Goal: Transaction & Acquisition: Purchase product/service

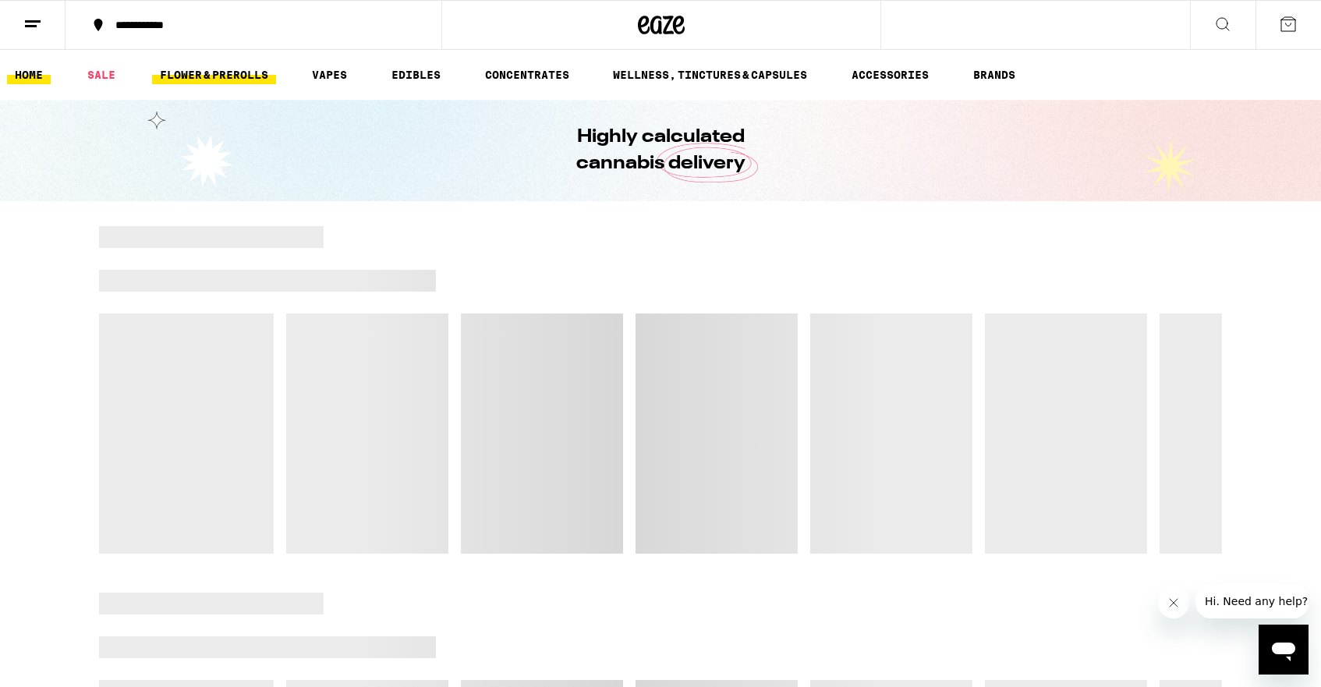
click at [227, 66] on link "FLOWER & PREROLLS" at bounding box center [214, 75] width 124 height 19
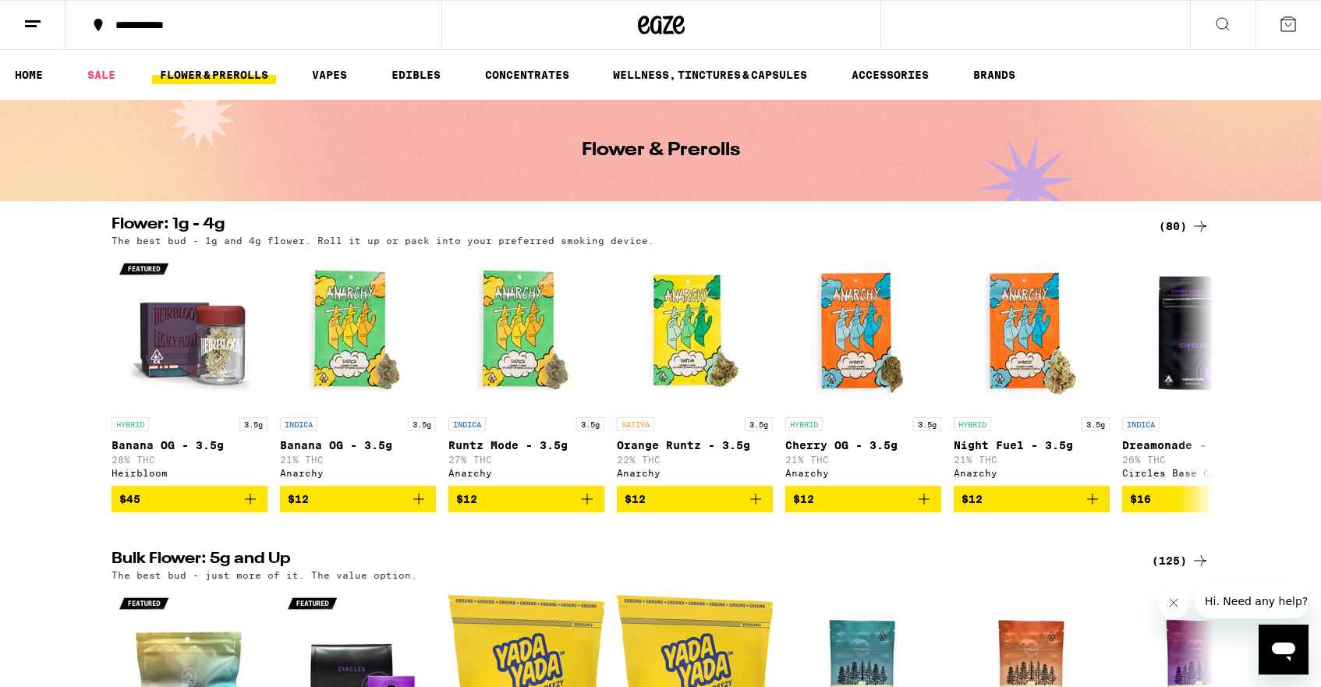
click at [1183, 223] on div "(80)" at bounding box center [1184, 226] width 51 height 19
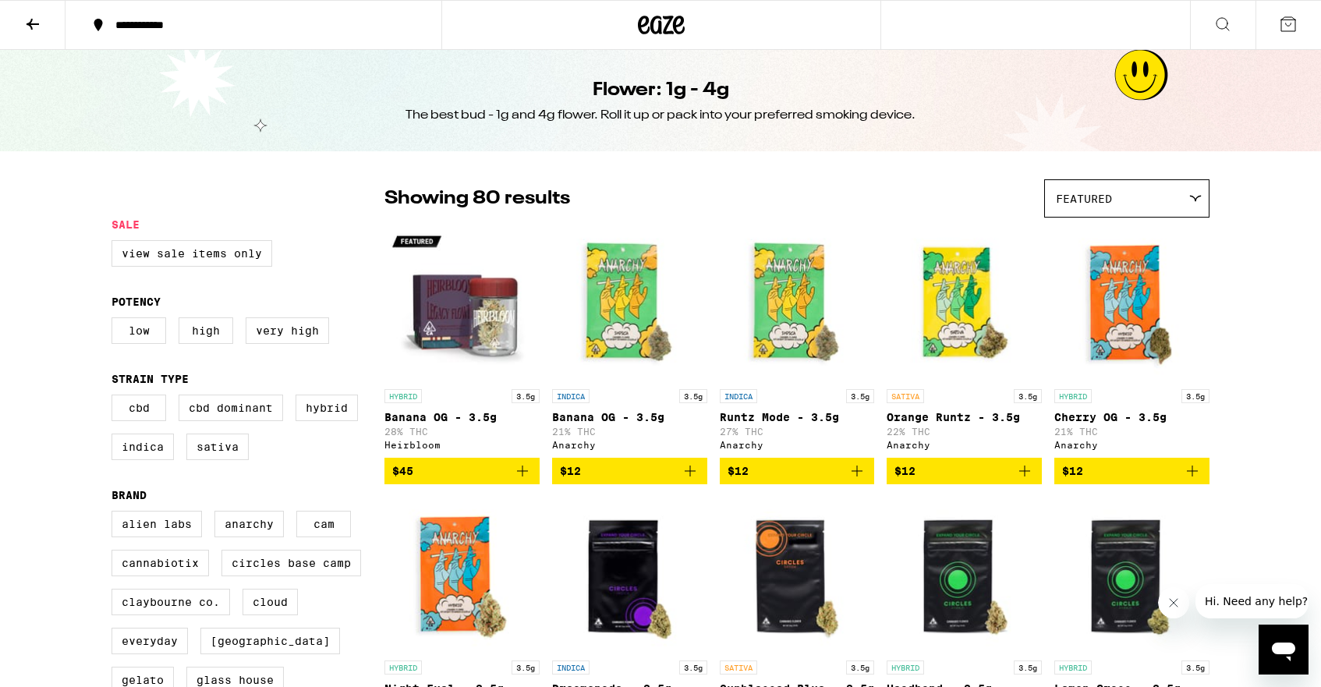
click at [1192, 206] on div "Featured" at bounding box center [1127, 198] width 164 height 37
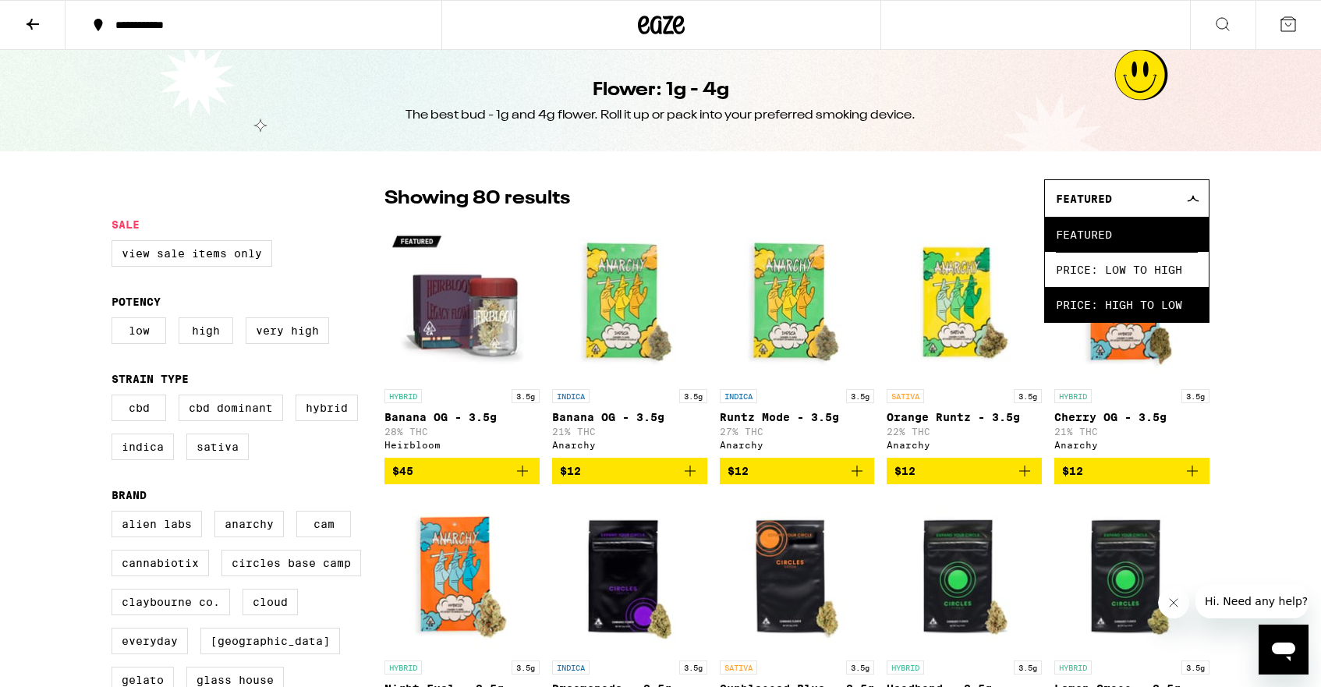
click at [1168, 296] on span "Price: High to Low" at bounding box center [1127, 304] width 142 height 35
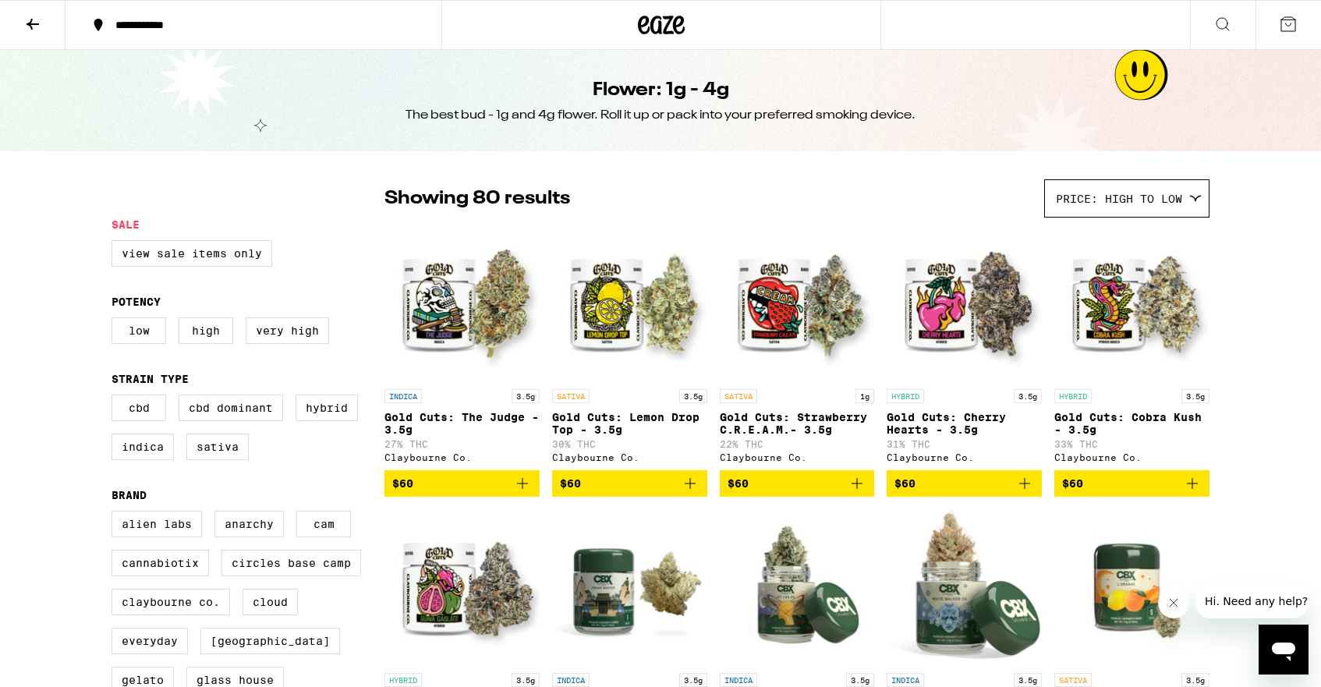
click at [1030, 489] on icon "Add to bag" at bounding box center [1024, 483] width 11 height 11
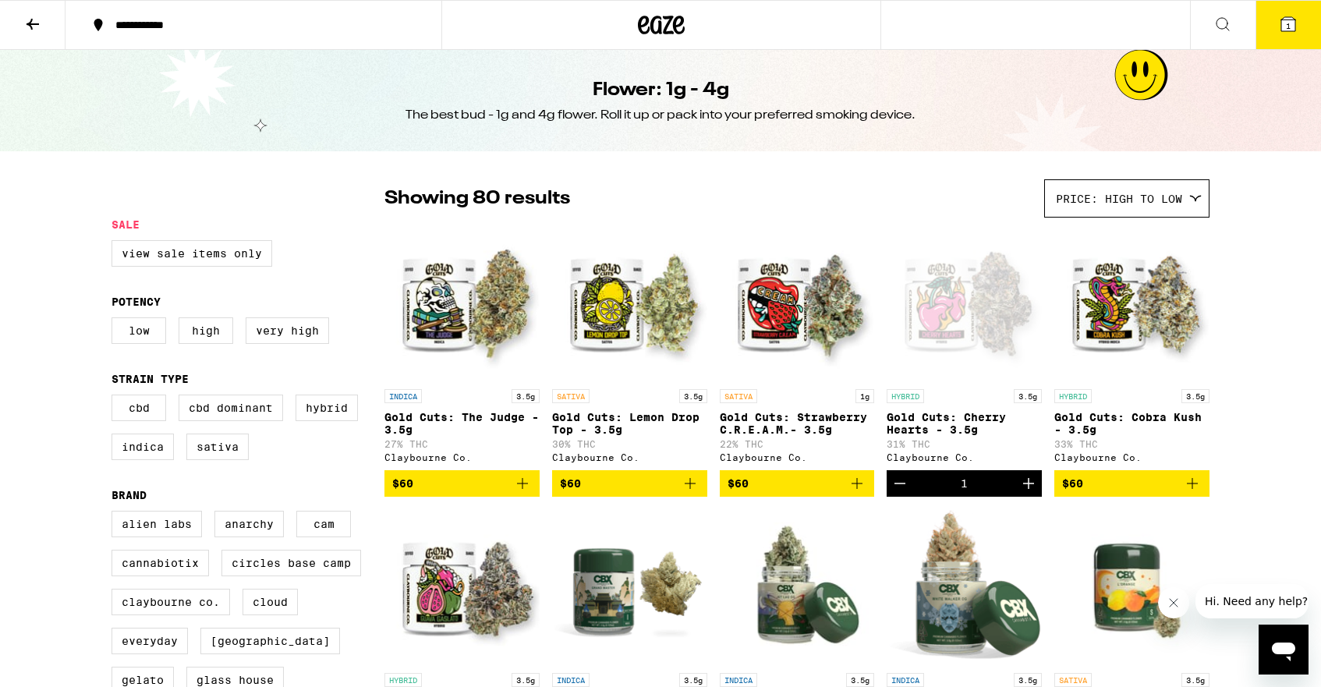
click at [522, 488] on icon "Add to bag" at bounding box center [522, 483] width 19 height 19
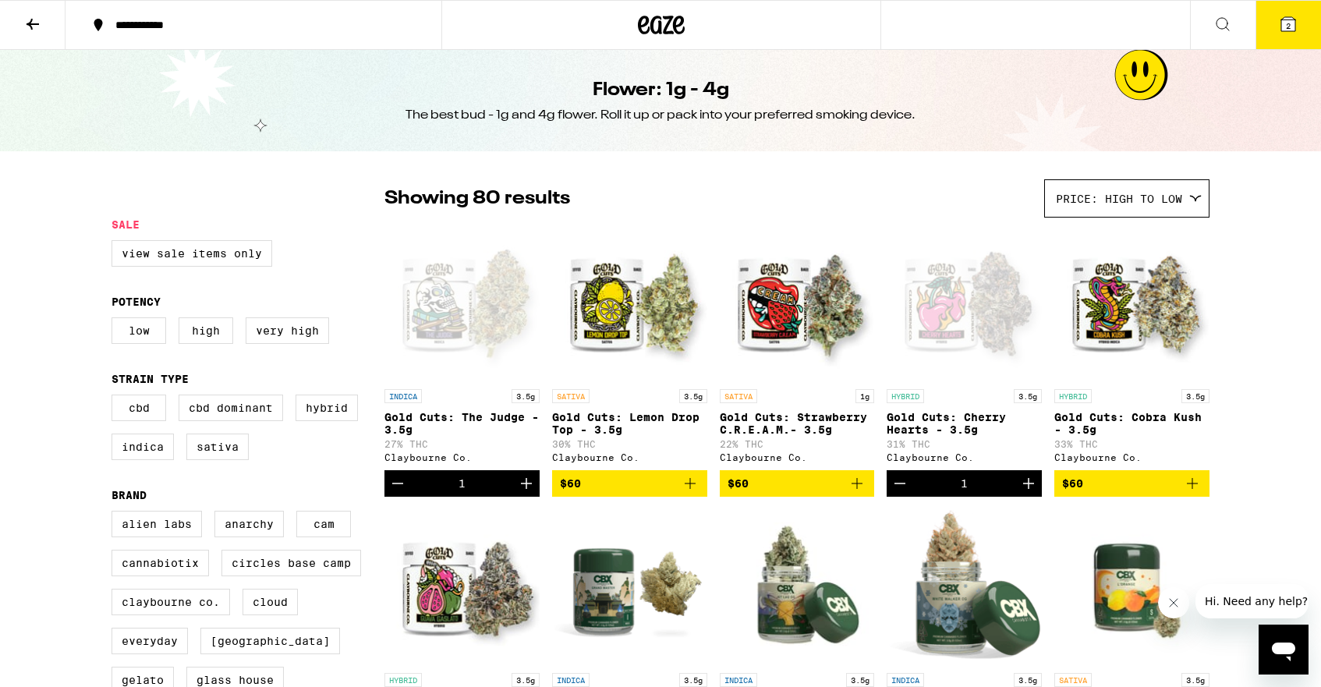
click at [1275, 17] on button "2" at bounding box center [1289, 25] width 66 height 48
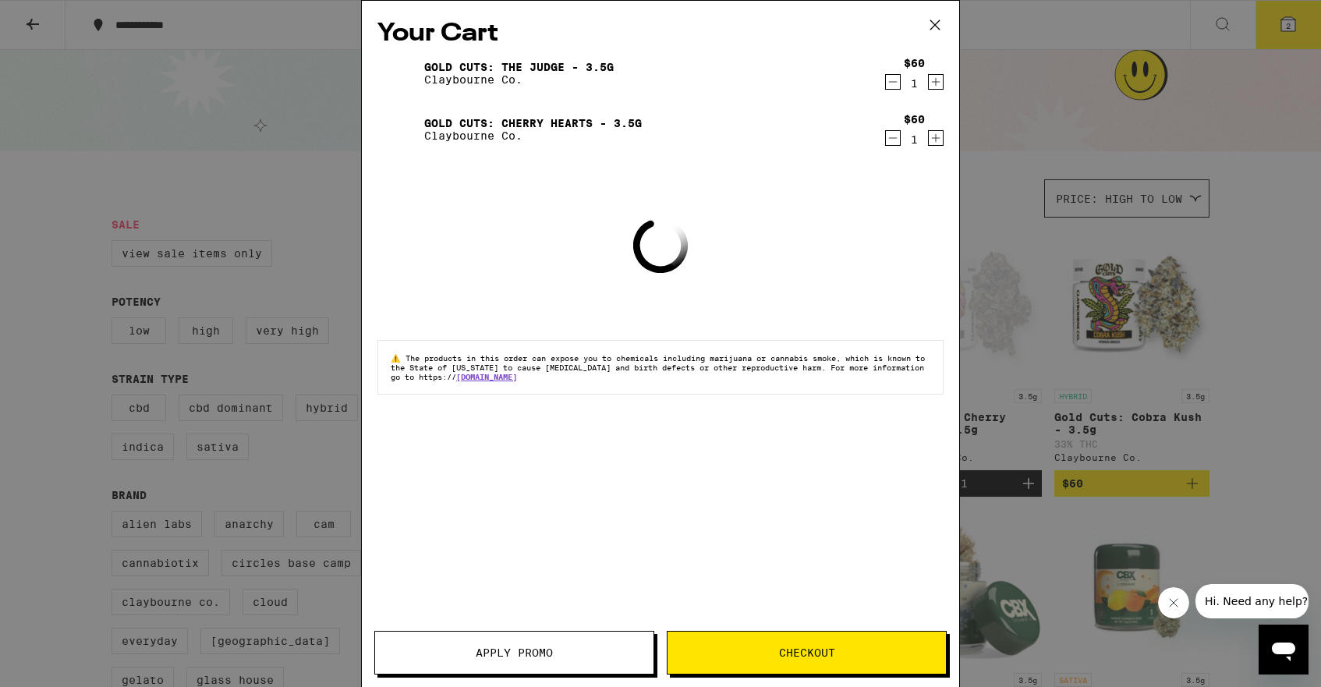
click at [779, 666] on button "Checkout" at bounding box center [807, 653] width 280 height 44
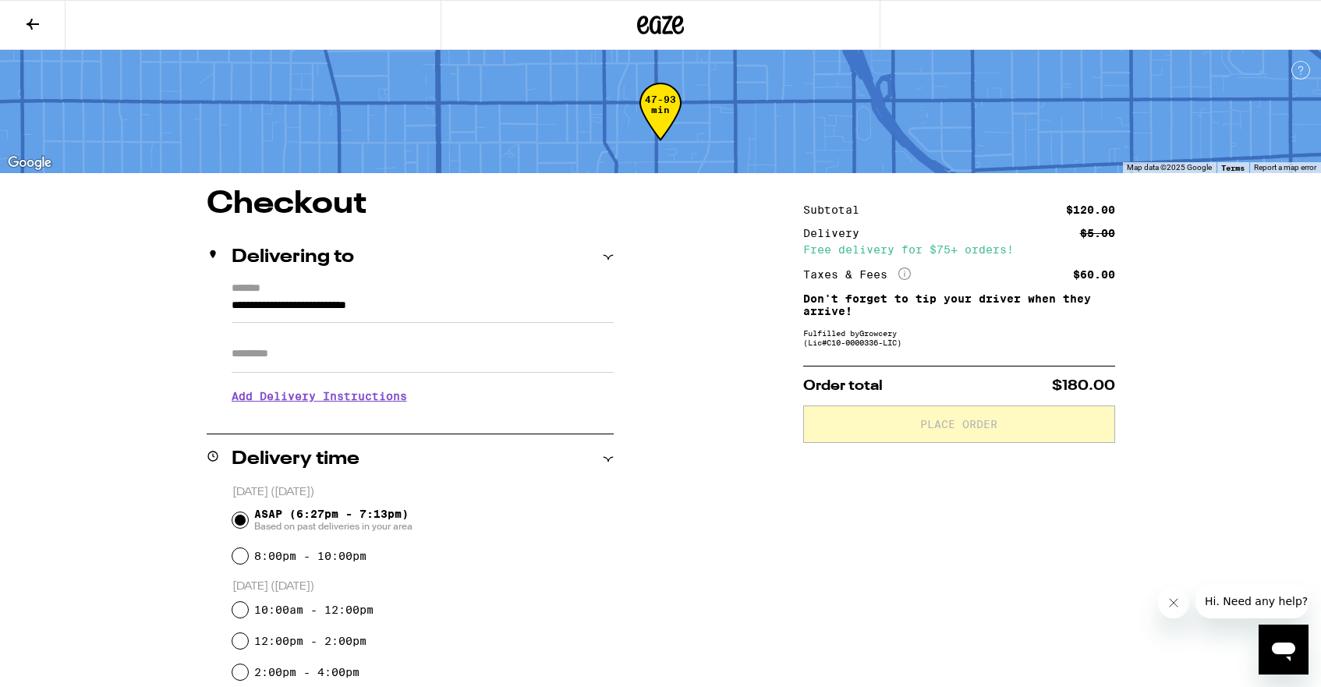
click at [363, 365] on input "Apt/Suite" at bounding box center [423, 353] width 382 height 37
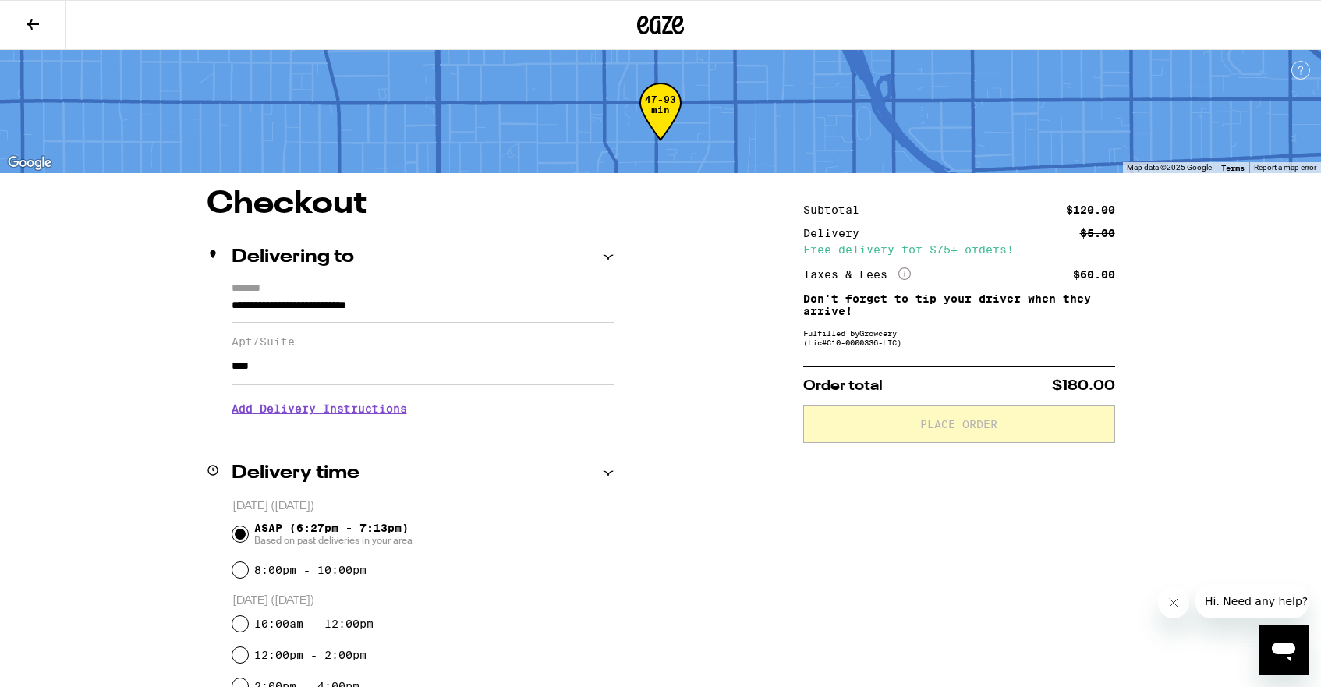
type input "****"
click at [326, 417] on h3 "Add Delivery Instructions" at bounding box center [423, 409] width 382 height 36
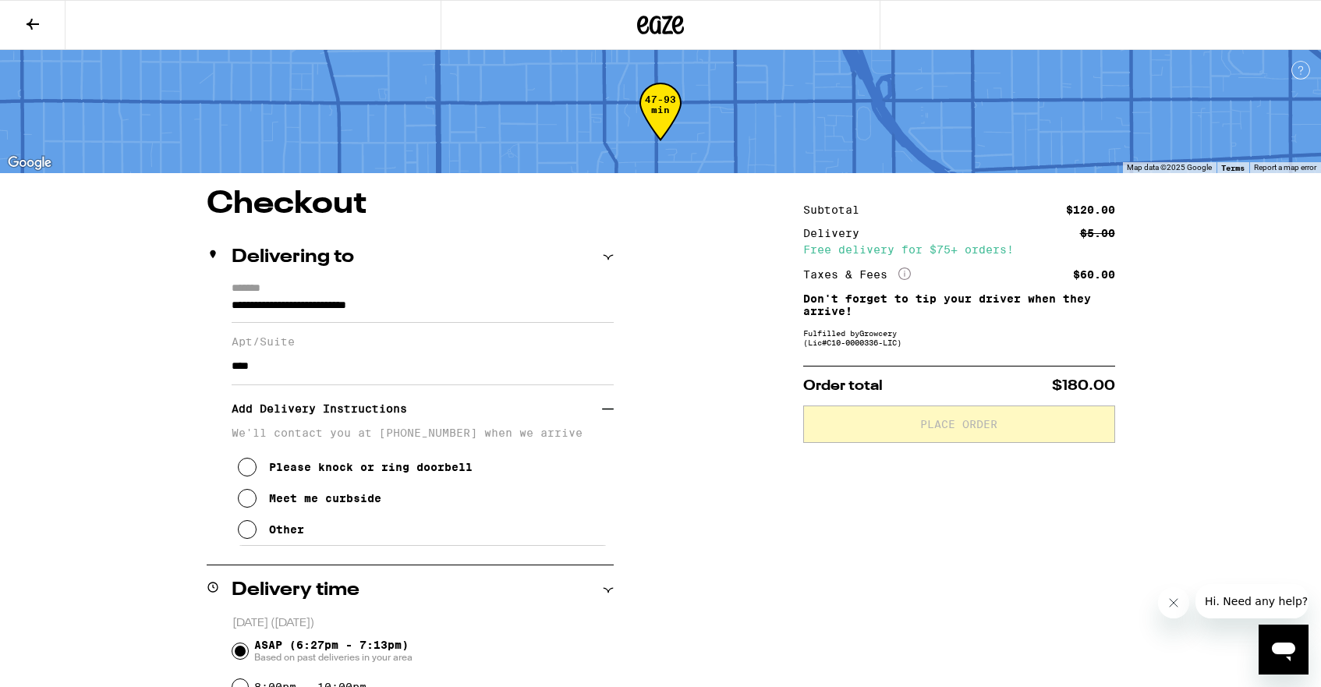
click at [244, 477] on icon at bounding box center [247, 467] width 19 height 19
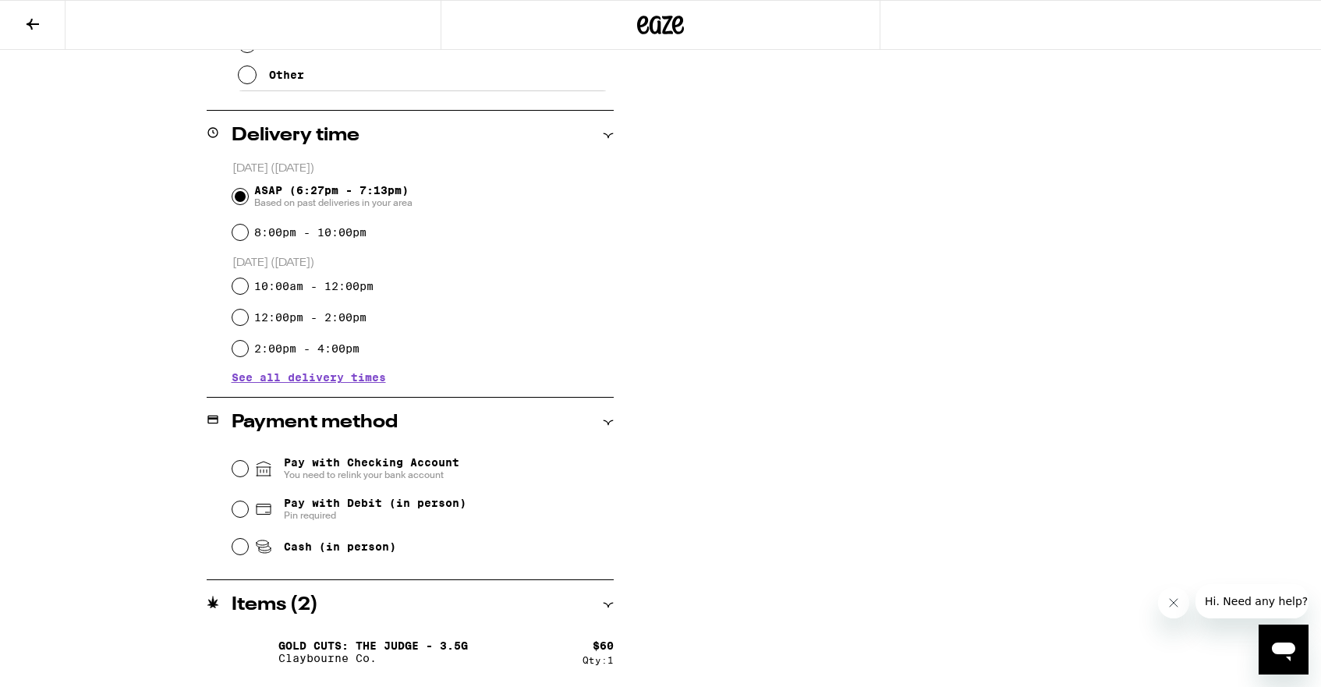
scroll to position [470, 0]
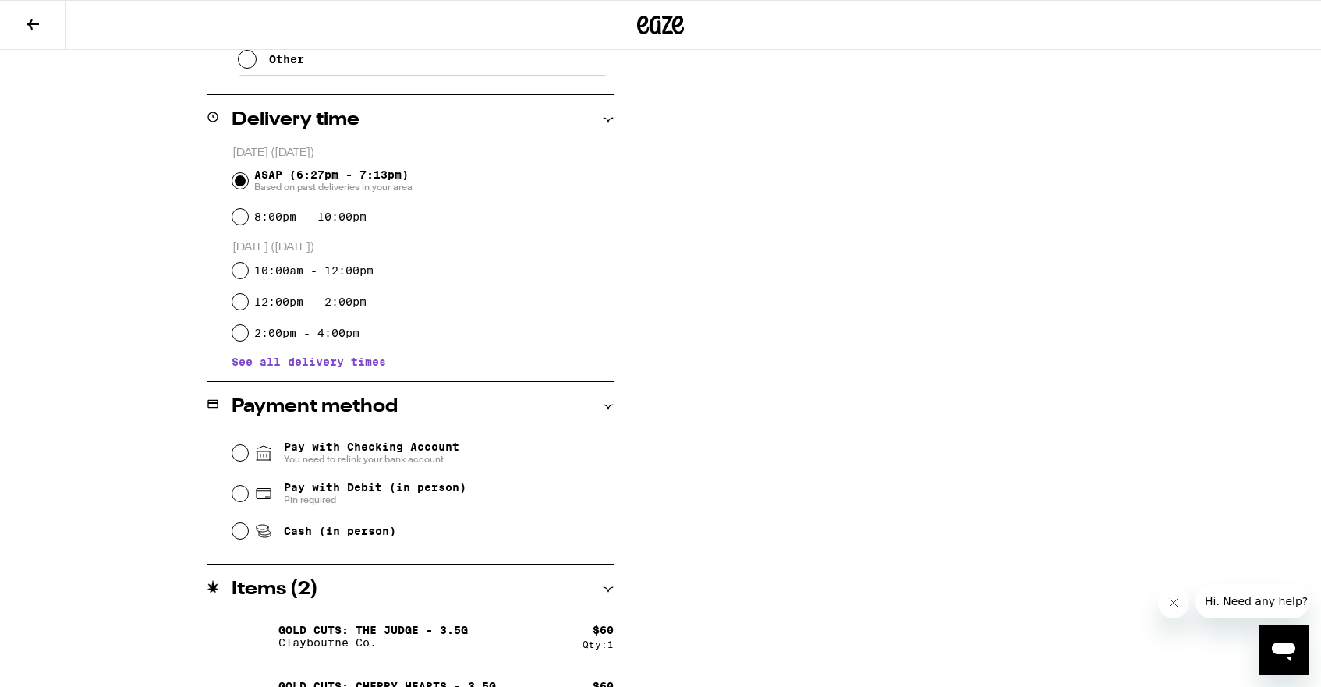
click at [227, 491] on div "Pay with Checking Account You need to relink your bank account Pay with Debit (…" at bounding box center [410, 490] width 407 height 116
click at [244, 498] on input "Pay with Debit (in person) Pin required" at bounding box center [240, 494] width 16 height 16
radio input "true"
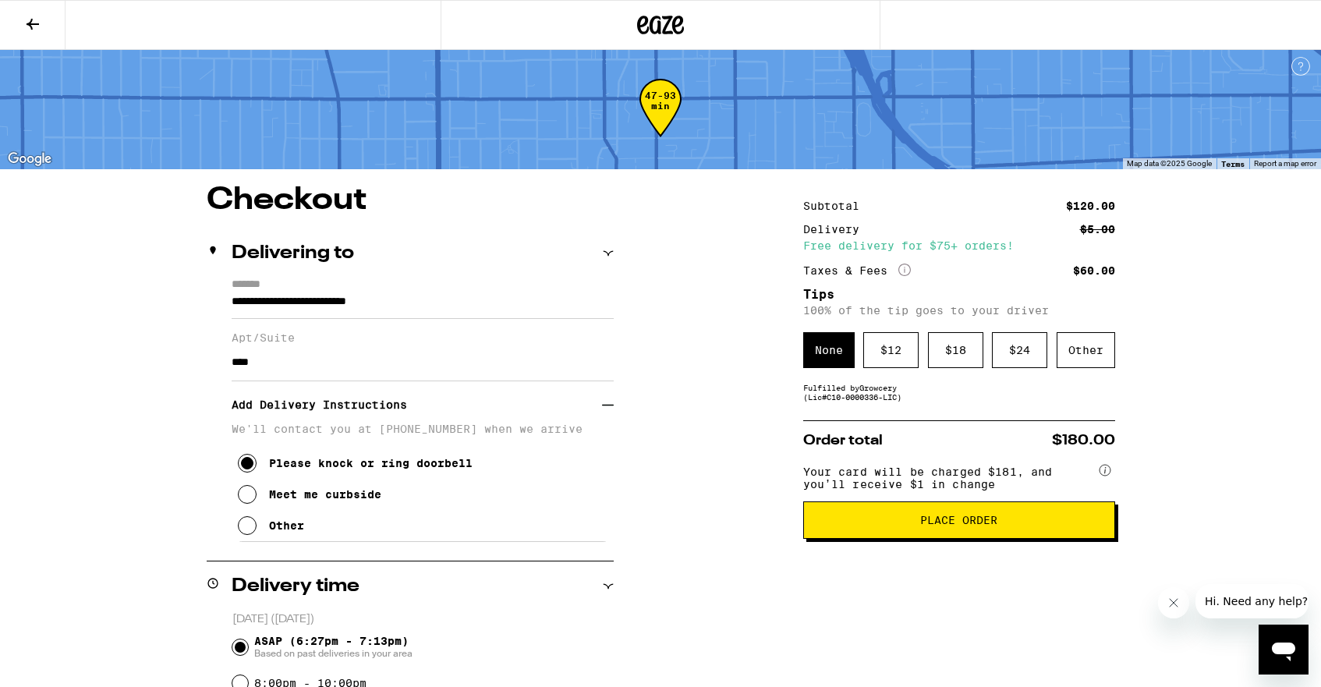
scroll to position [6, 0]
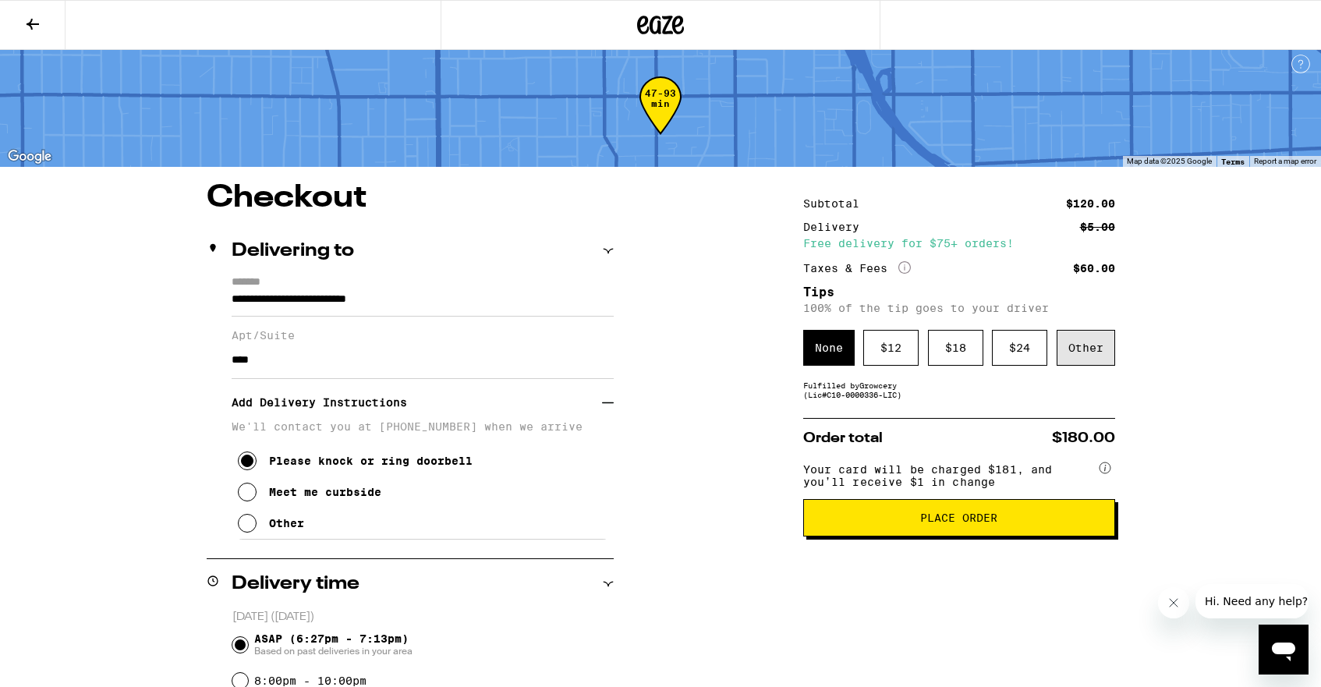
click at [1090, 352] on div "Other" at bounding box center [1086, 348] width 59 height 36
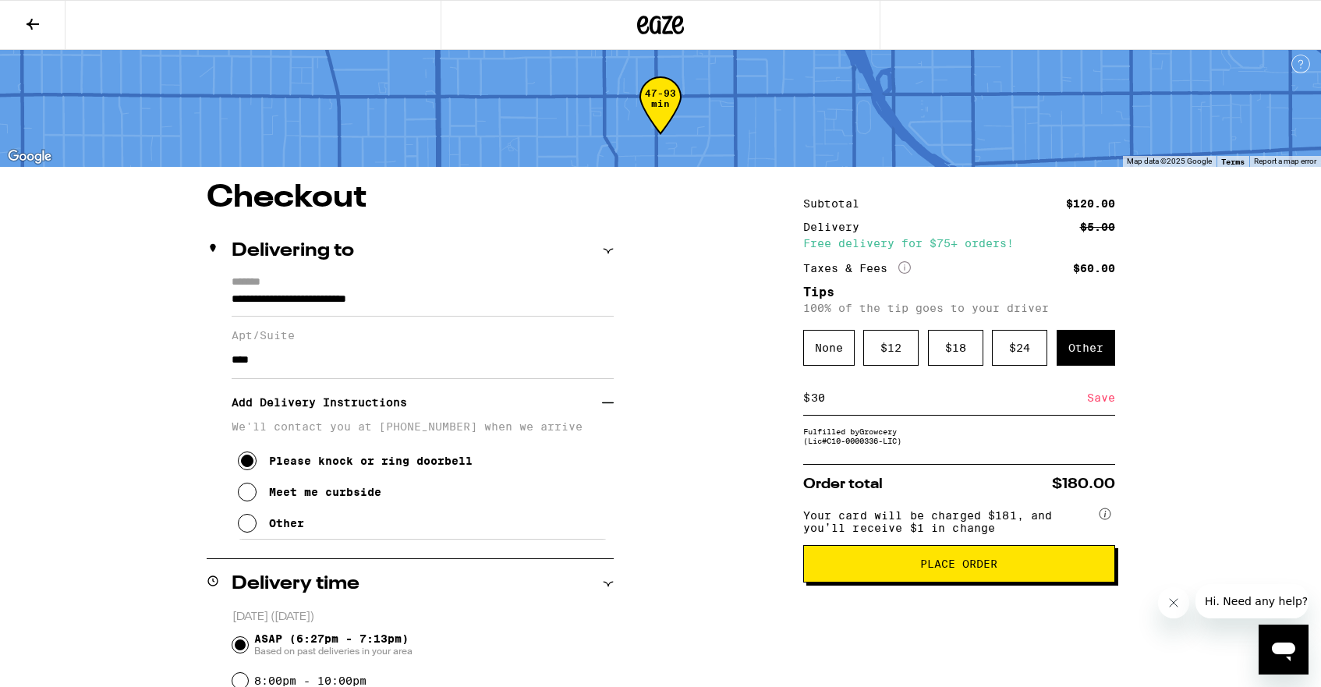
click at [928, 398] on input "30" at bounding box center [948, 398] width 277 height 14
type input "30"
click at [1094, 398] on div "Save" at bounding box center [1101, 398] width 28 height 34
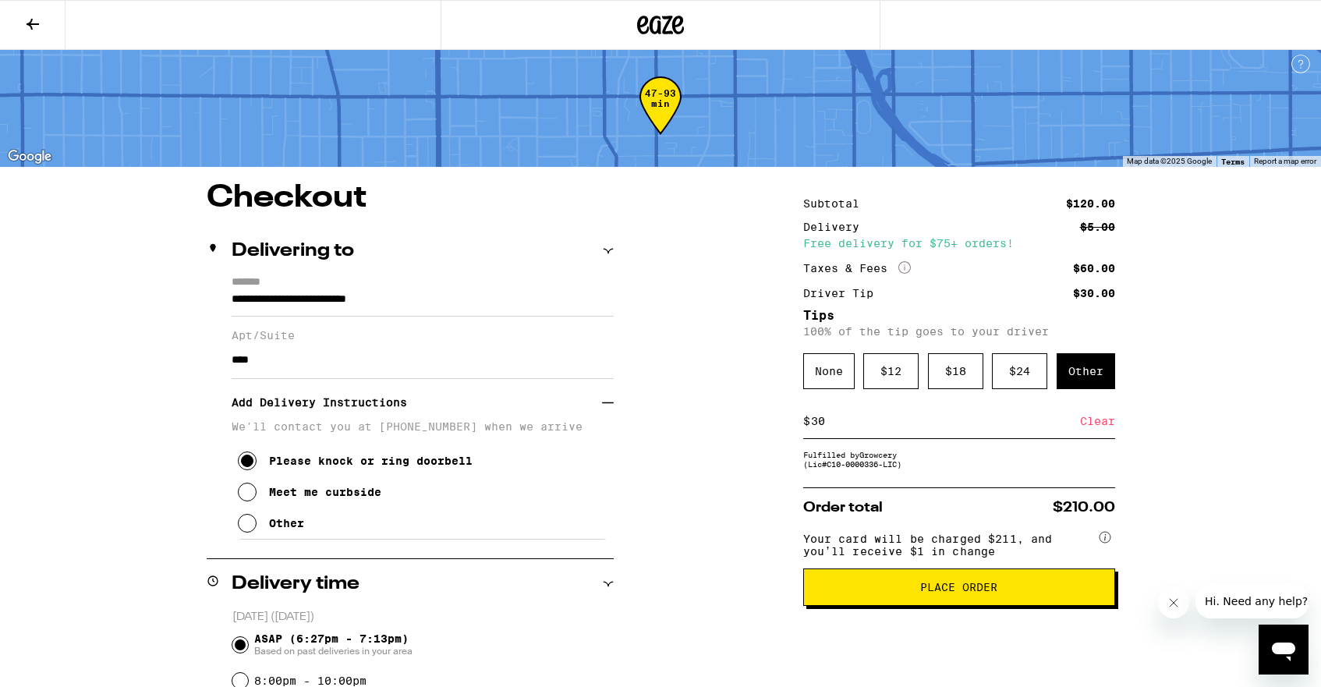
click at [959, 593] on span "Place Order" at bounding box center [958, 587] width 77 height 11
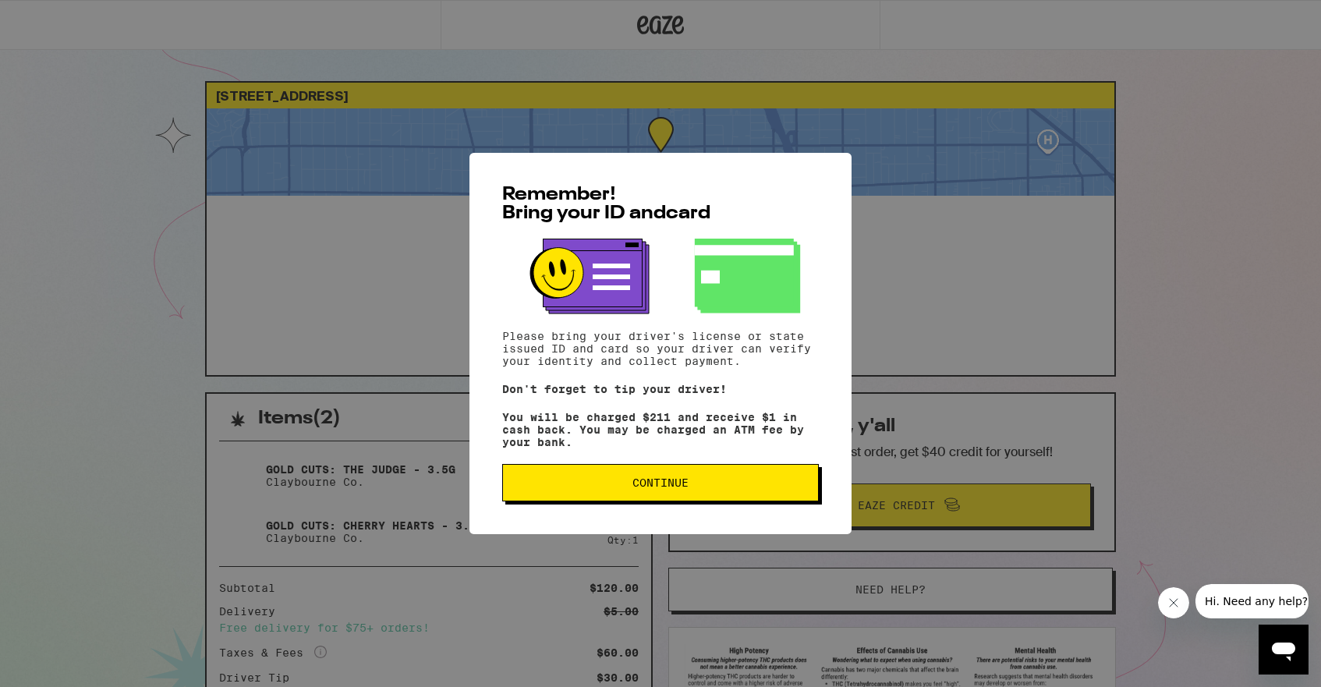
click at [708, 476] on button "Continue" at bounding box center [660, 482] width 317 height 37
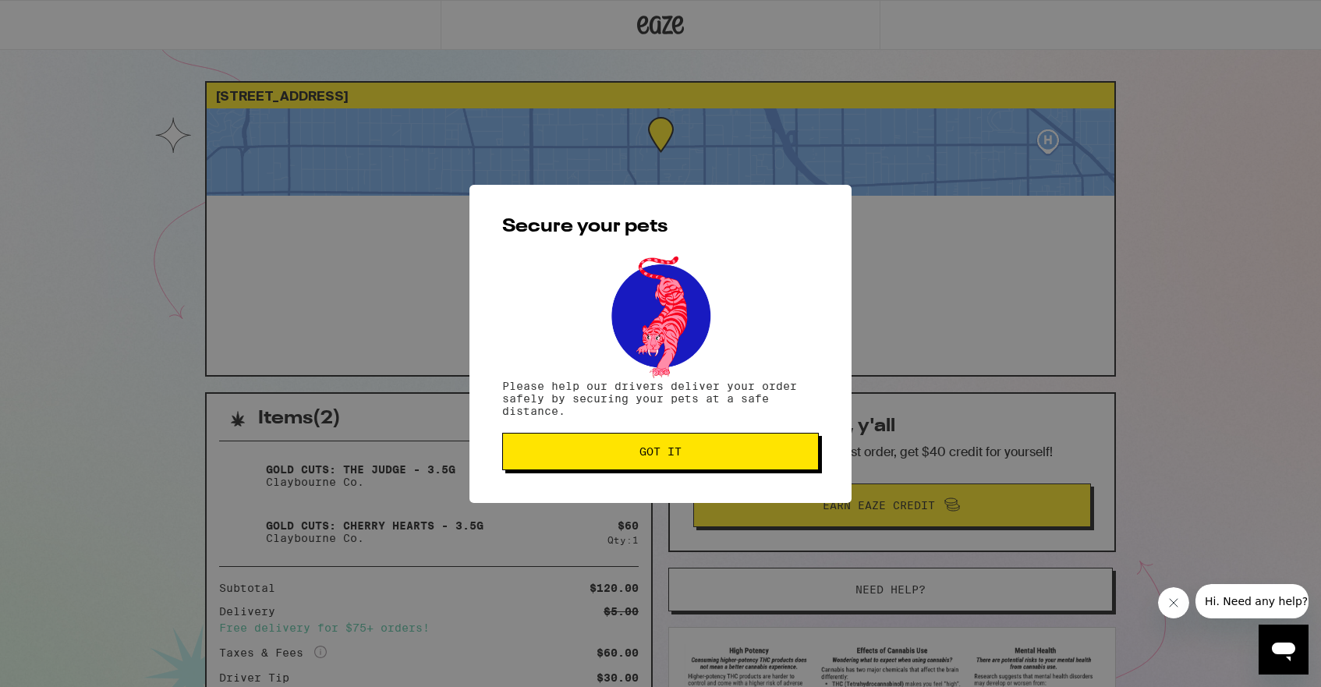
click at [696, 447] on button "Got it" at bounding box center [660, 451] width 317 height 37
